Goal: Information Seeking & Learning: Learn about a topic

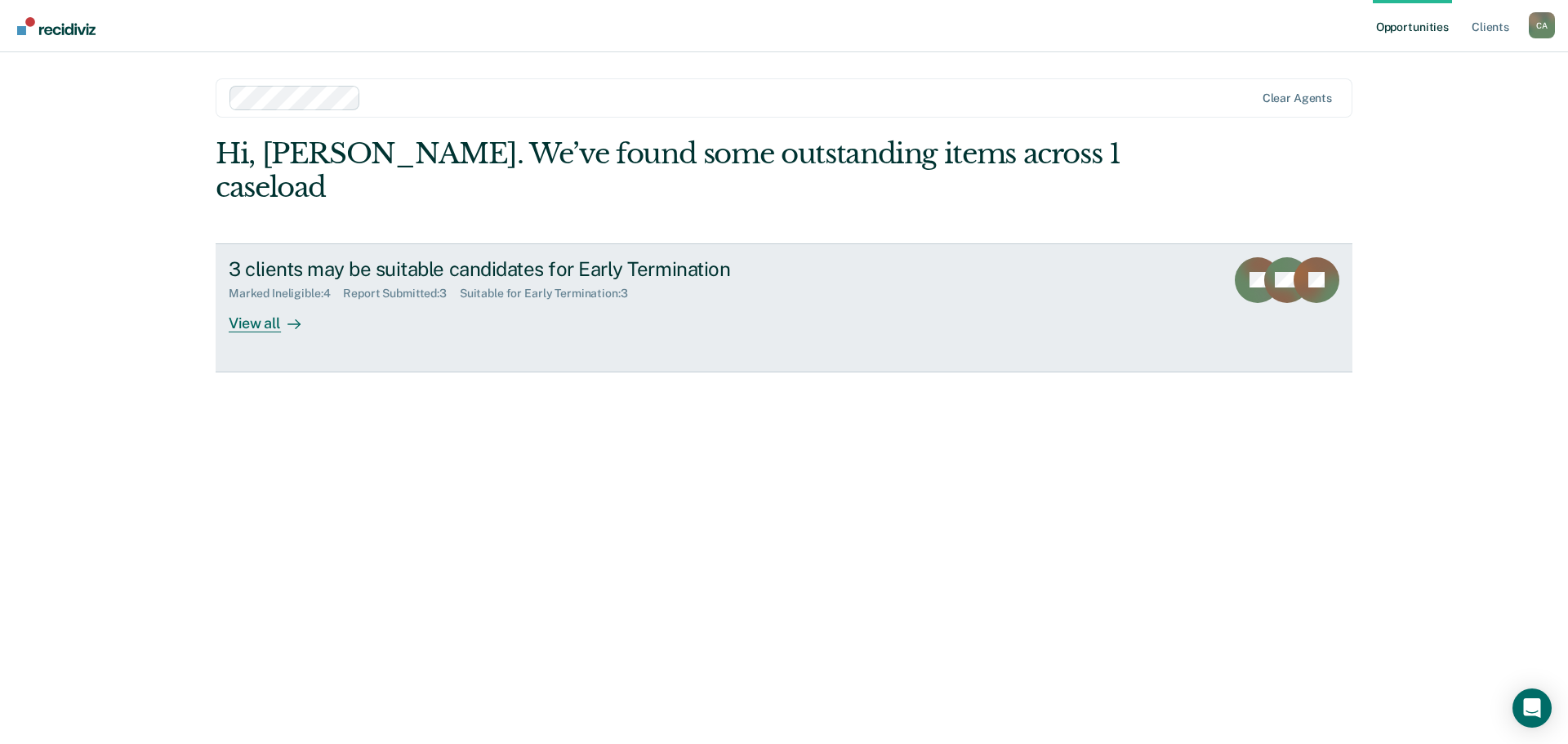
click at [259, 319] on div "View all" at bounding box center [275, 316] width 92 height 32
